Goal: Task Accomplishment & Management: Use online tool/utility

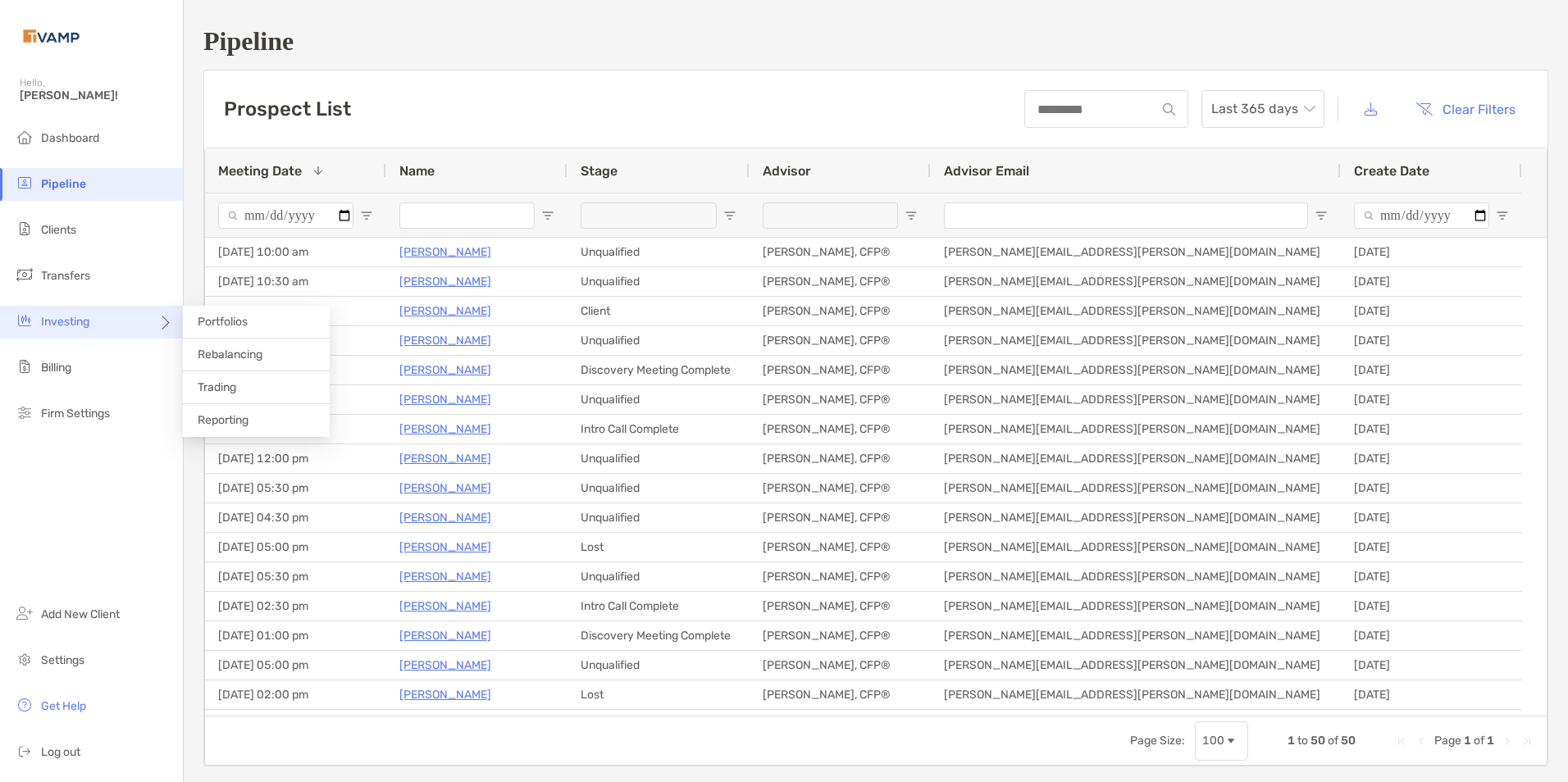
click at [161, 325] on icon at bounding box center [164, 328] width 13 height 13
click at [219, 359] on span "Rebalancing" at bounding box center [230, 354] width 65 height 14
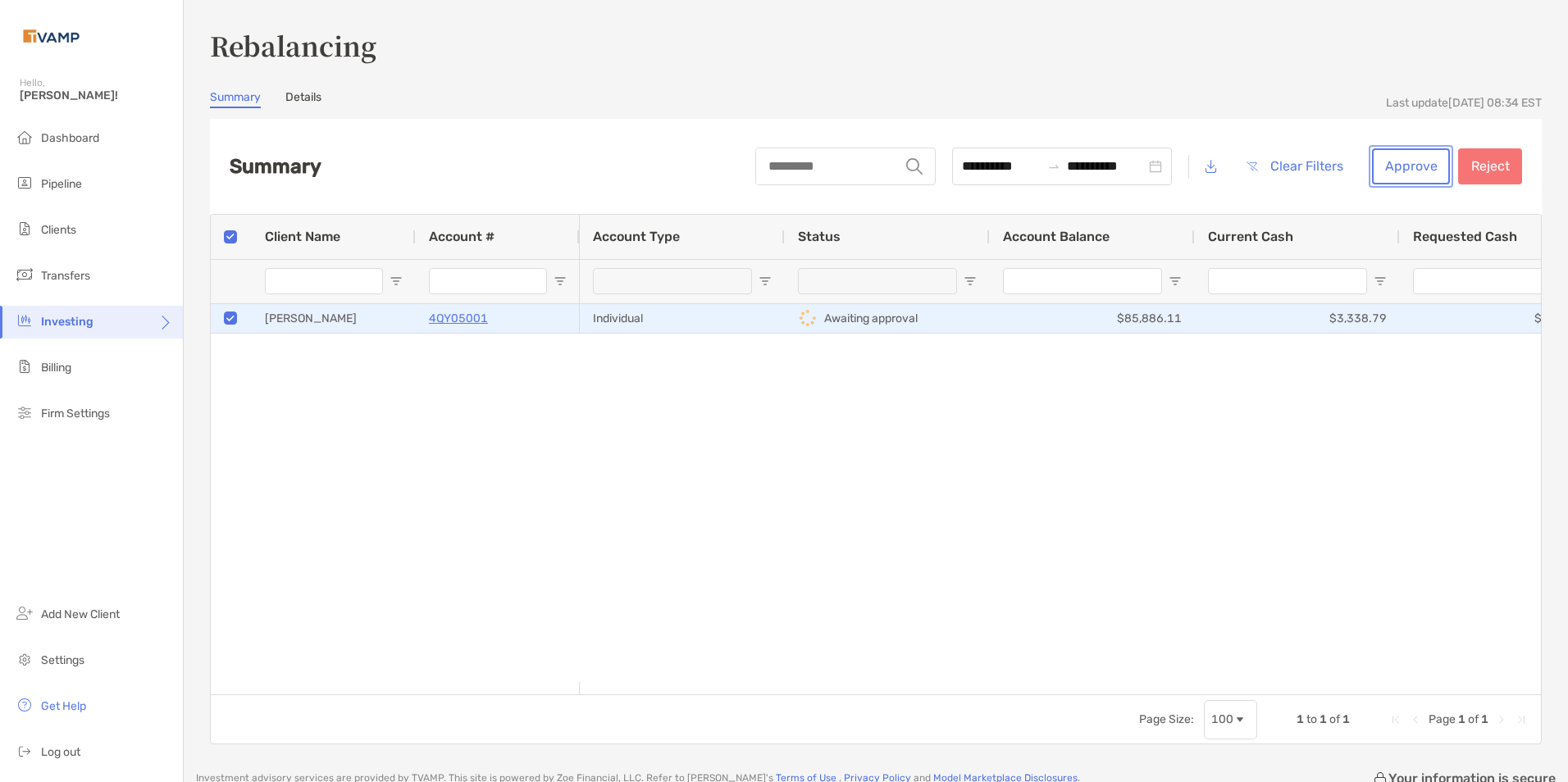
click at [1394, 162] on button "Approve" at bounding box center [1410, 166] width 78 height 36
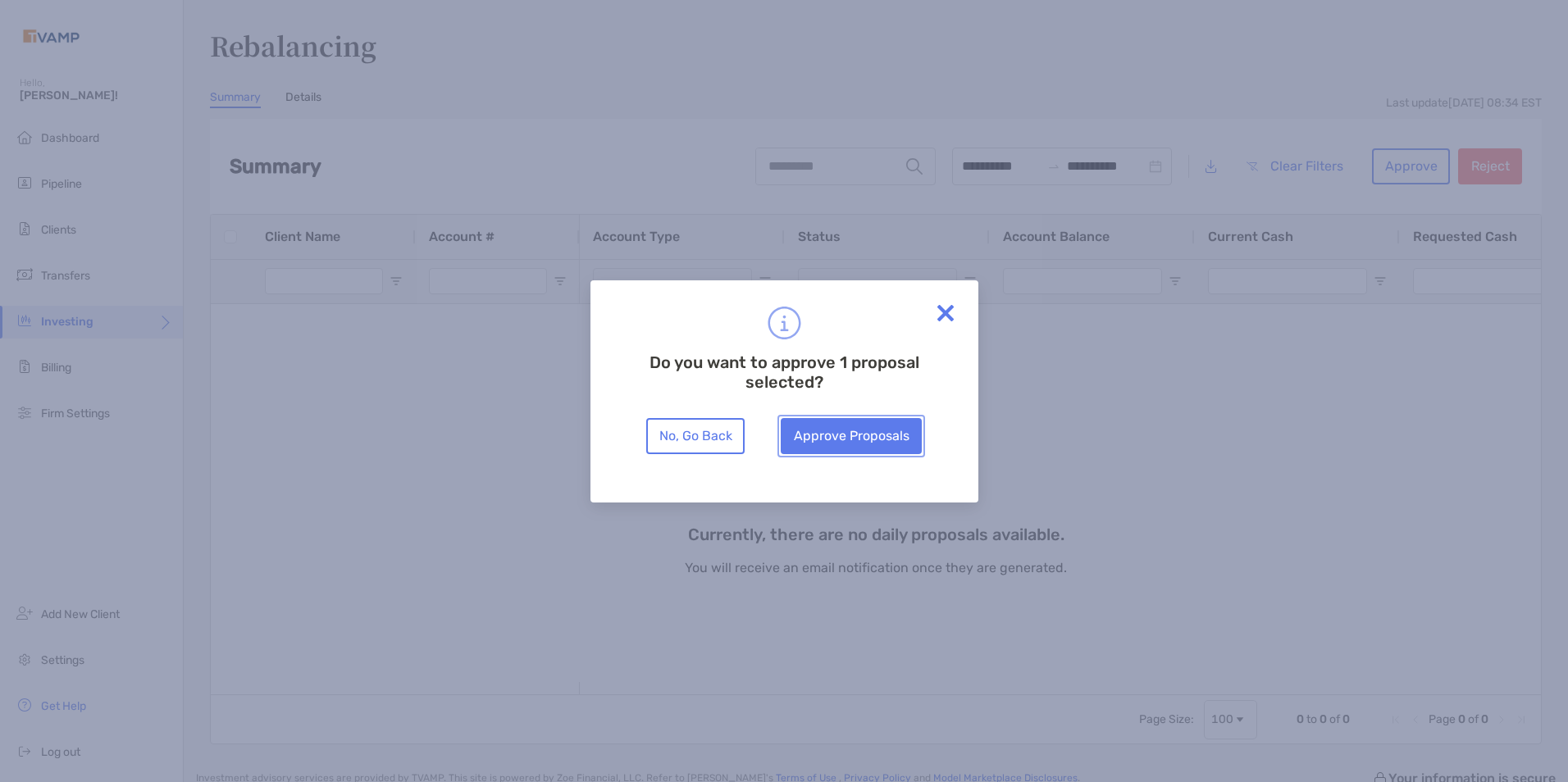
click at [887, 437] on button "Approve Proposals" at bounding box center [851, 436] width 141 height 36
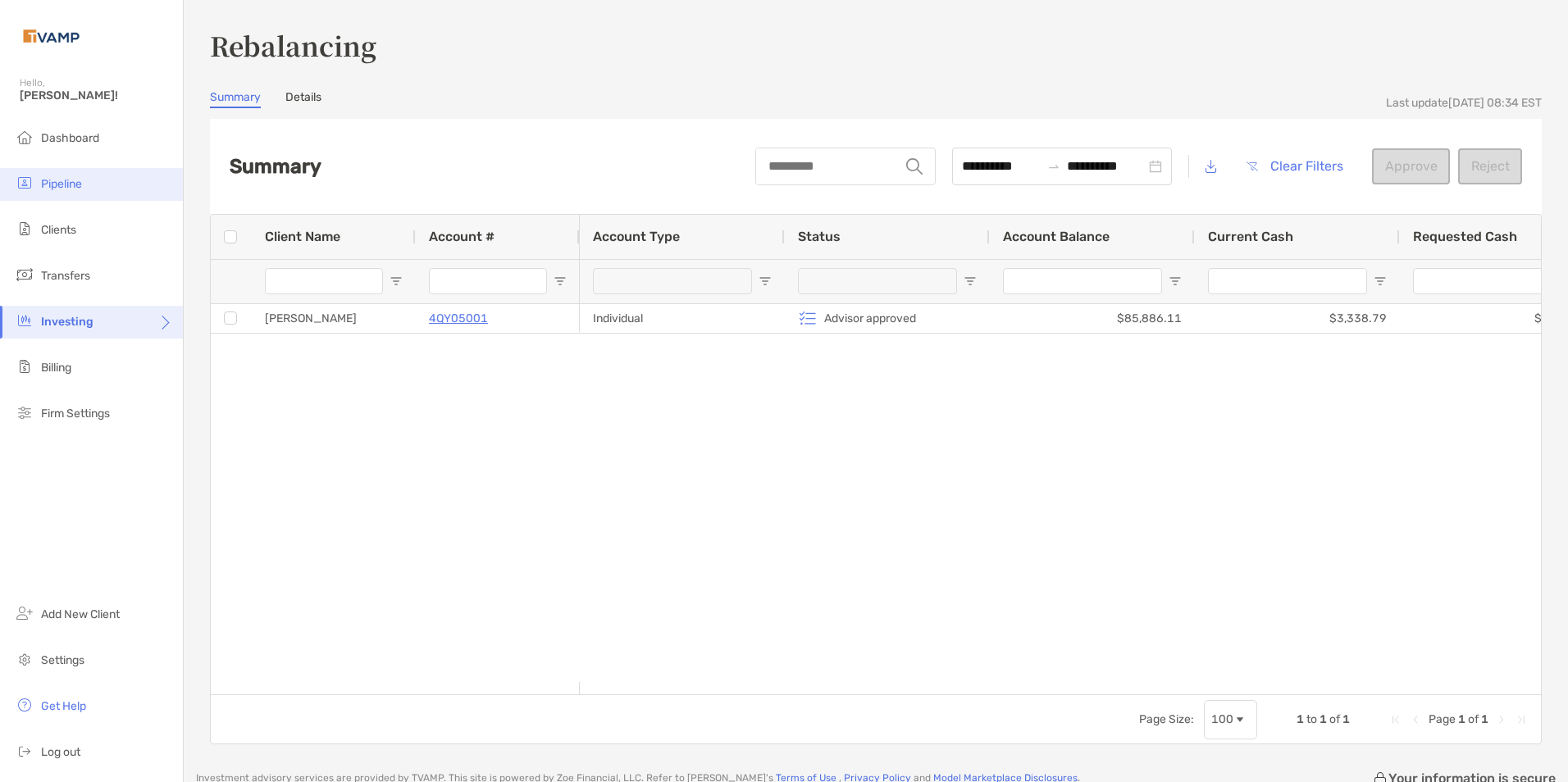
click at [44, 184] on span "Pipeline" at bounding box center [61, 184] width 41 height 14
